Goal: Task Accomplishment & Management: Use online tool/utility

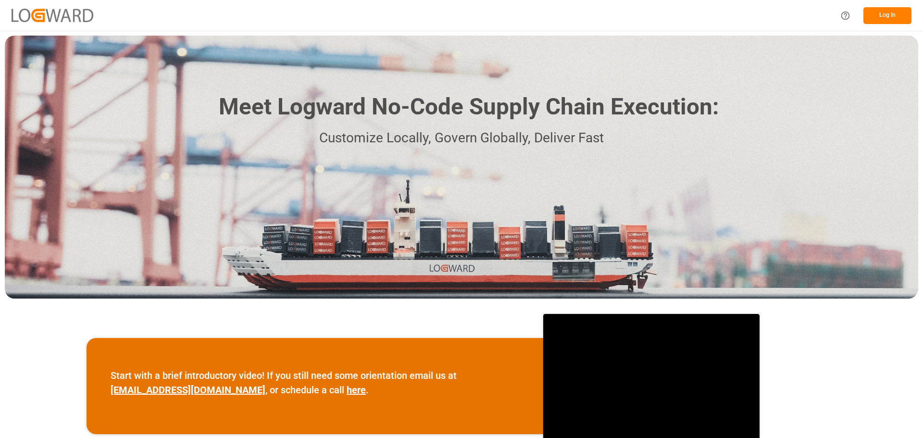
click at [894, 14] on button "Log In" at bounding box center [888, 15] width 48 height 17
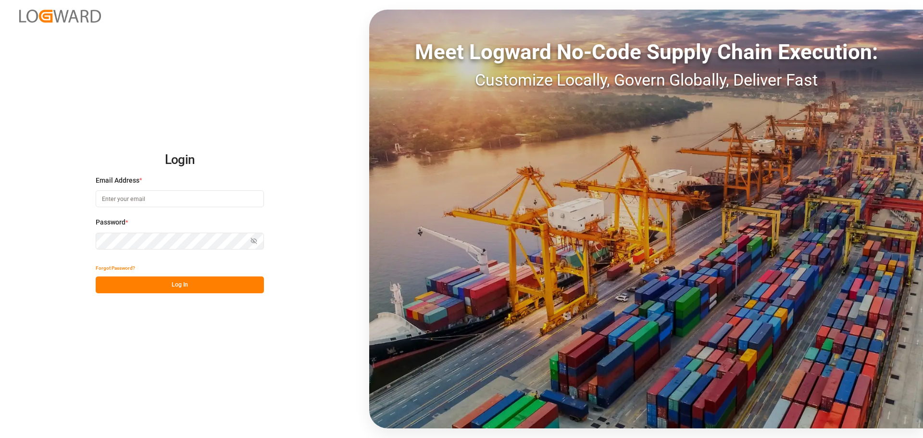
click at [201, 191] on input at bounding box center [180, 198] width 168 height 17
type input "[PERSON_NAME][EMAIL_ADDRESS][PERSON_NAME][DOMAIN_NAME]"
click at [194, 292] on button "Log In" at bounding box center [180, 285] width 168 height 17
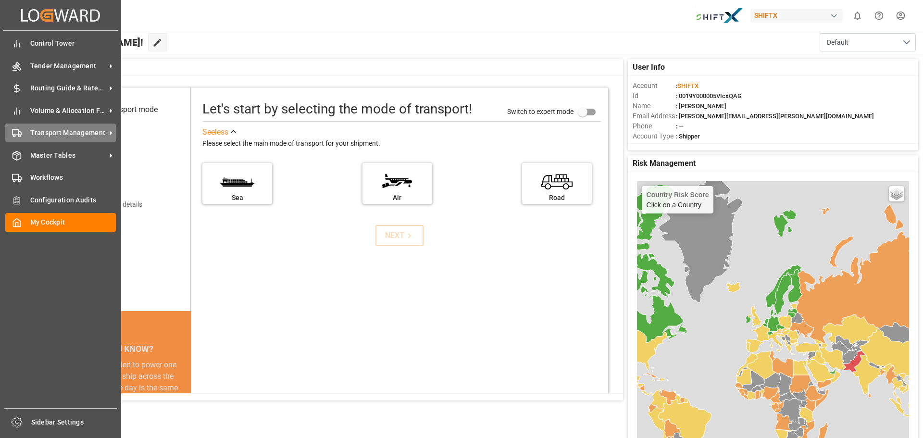
click at [53, 132] on span "Transport Management" at bounding box center [68, 133] width 76 height 10
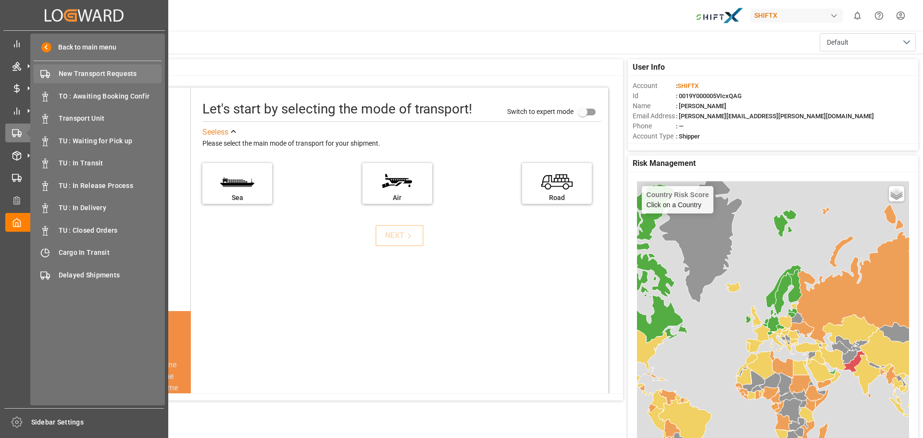
click at [99, 76] on span "New Transport Requests" at bounding box center [110, 74] width 103 height 10
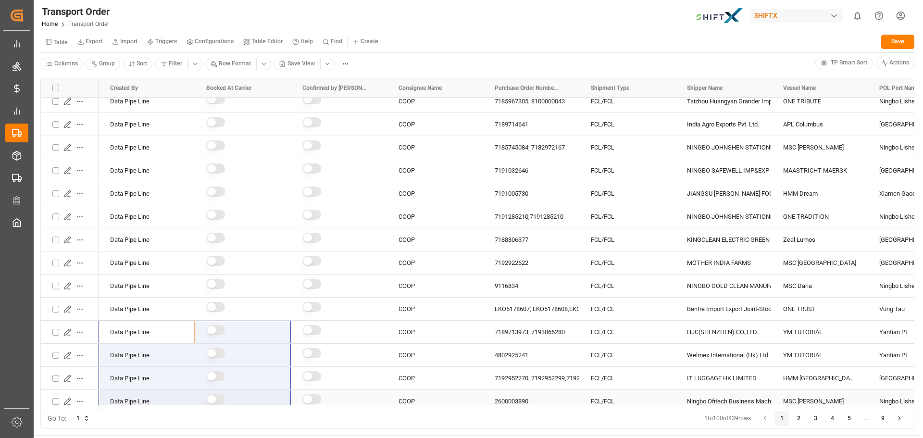
scroll to position [96, 0]
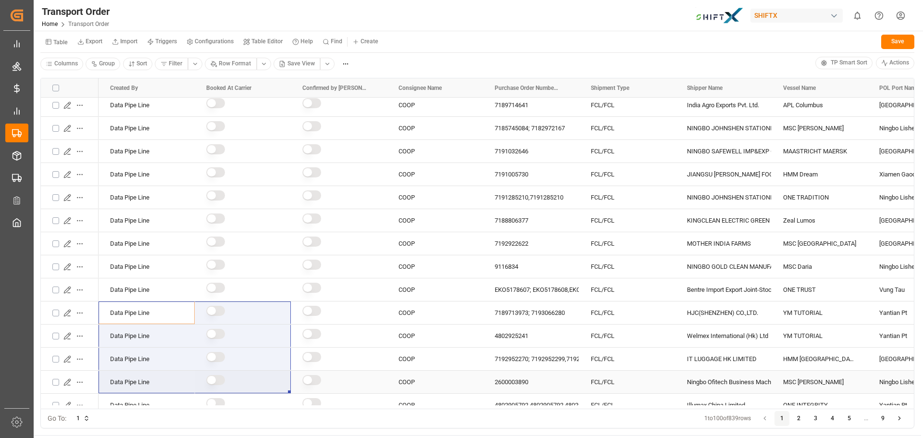
drag, startPoint x: 183, startPoint y: 405, endPoint x: 232, endPoint y: 386, distance: 52.2
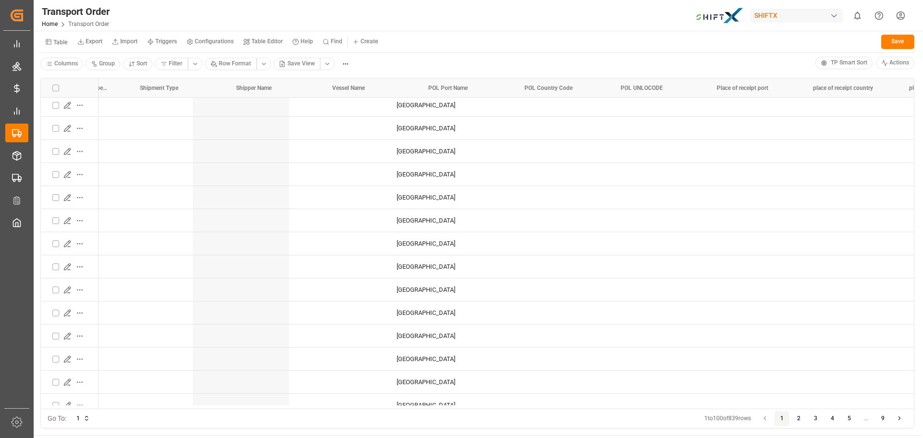
scroll to position [0, 0]
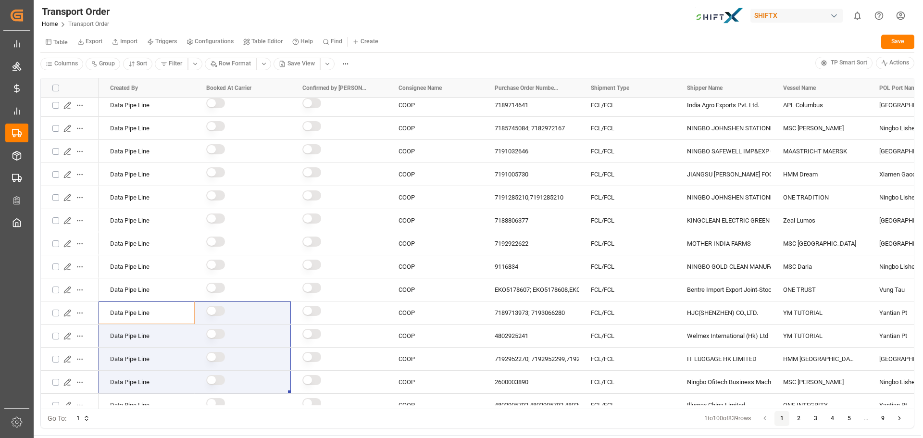
click at [482, 16] on div "Transport Order Home Transport Order SHIFTX 0 Notifications Only show unread Al…" at bounding box center [475, 15] width 896 height 31
click at [544, 52] on div "Table Export Import Triggers Configurations Table Editor Help Find Create Save" at bounding box center [477, 43] width 874 height 20
